Goal: Transaction & Acquisition: Purchase product/service

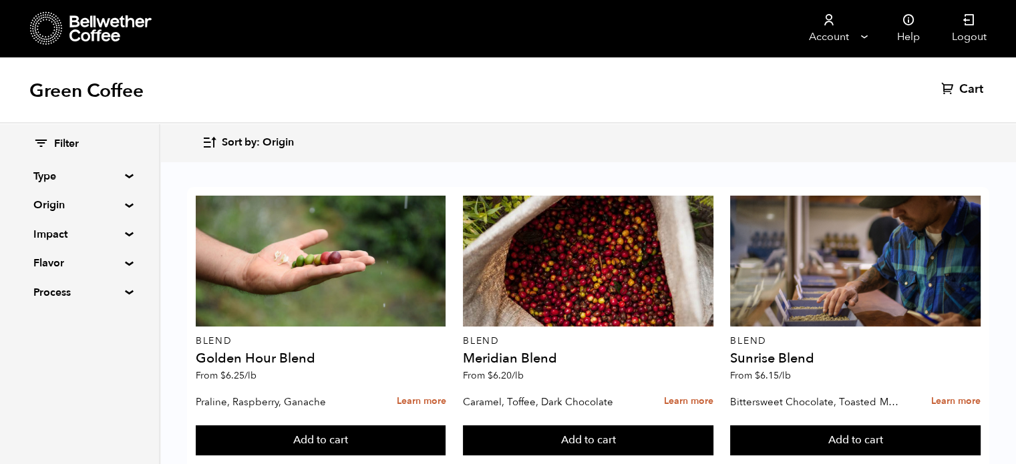
scroll to position [1383, 0]
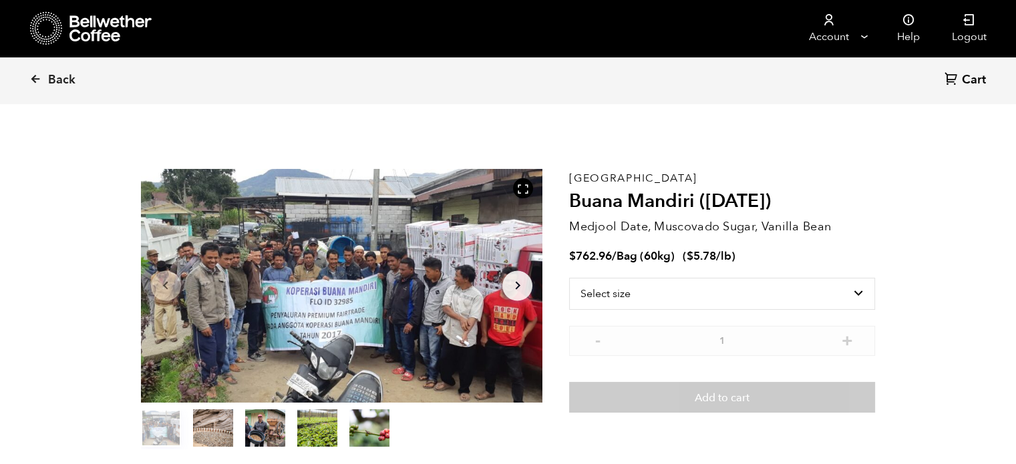
scroll to position [581, 712]
click at [606, 290] on select "Select size Bag (60kg) (132 lbs)" at bounding box center [722, 294] width 306 height 32
select select "bag-3"
click at [569, 278] on select "Select size Bag (60kg) (132 lbs)" at bounding box center [722, 294] width 306 height 32
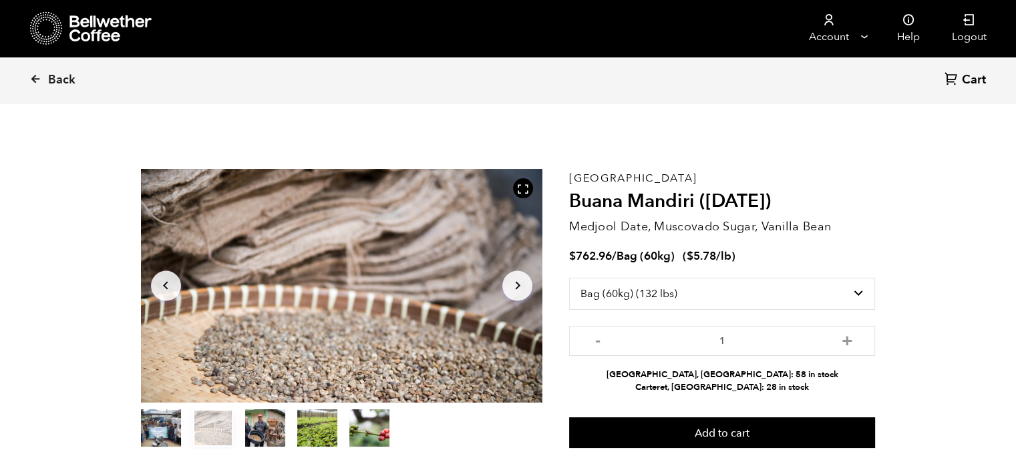
click at [524, 284] on icon "Arrow Right" at bounding box center [518, 286] width 16 height 16
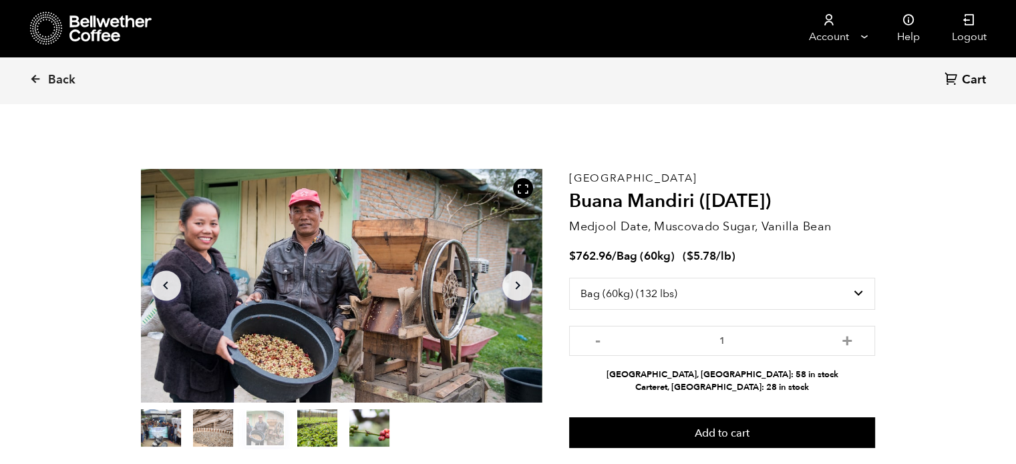
click at [524, 284] on icon "Arrow Right" at bounding box center [518, 286] width 16 height 16
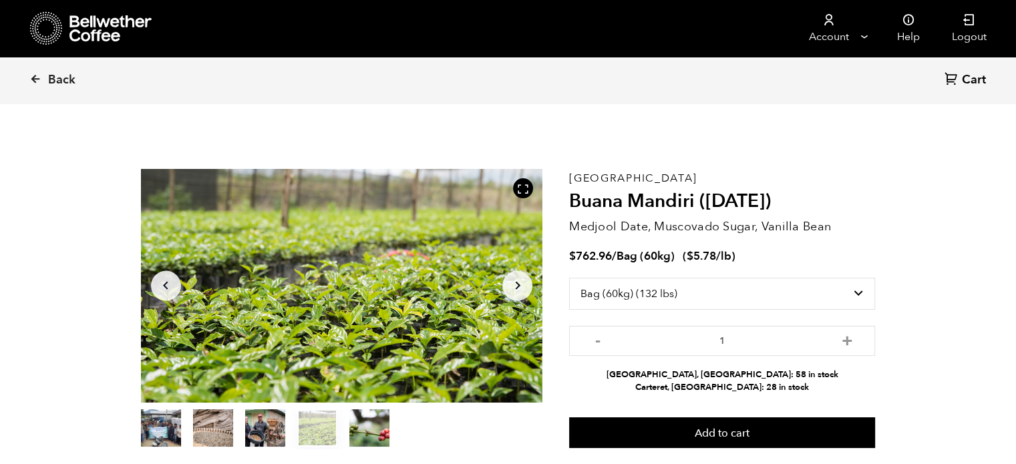
click at [524, 284] on icon "Arrow Right" at bounding box center [518, 286] width 16 height 16
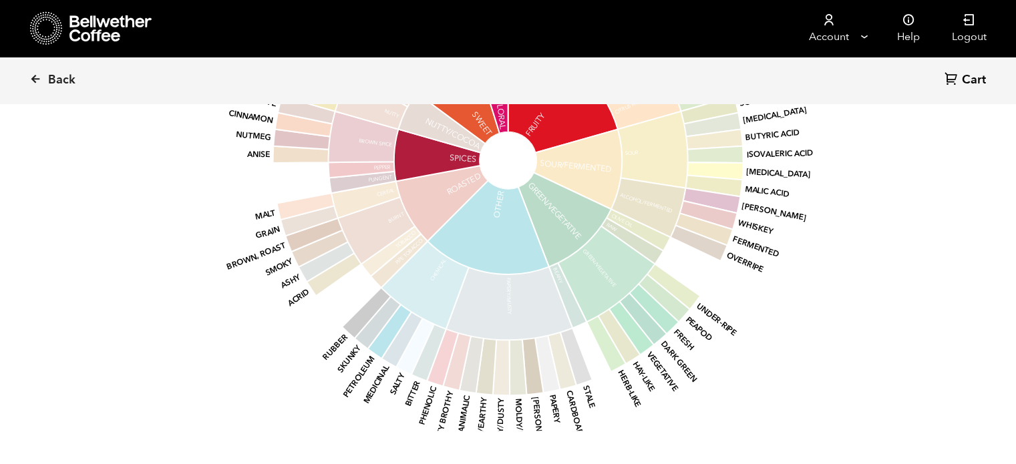
scroll to position [1311, 0]
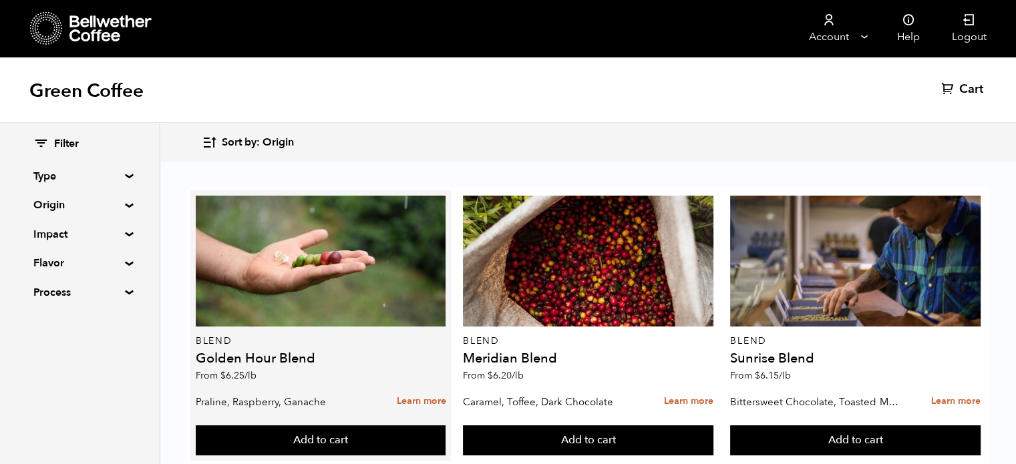
scroll to position [10, 0]
